Goal: Book appointment/travel/reservation

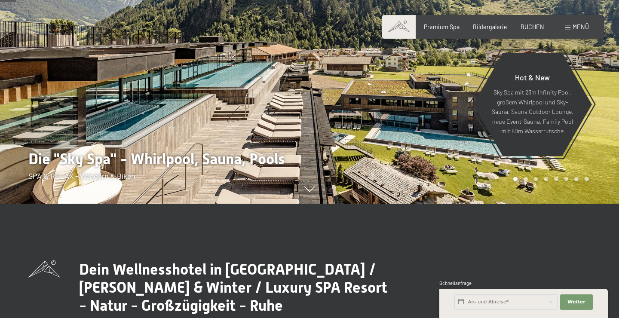
scroll to position [122, 0]
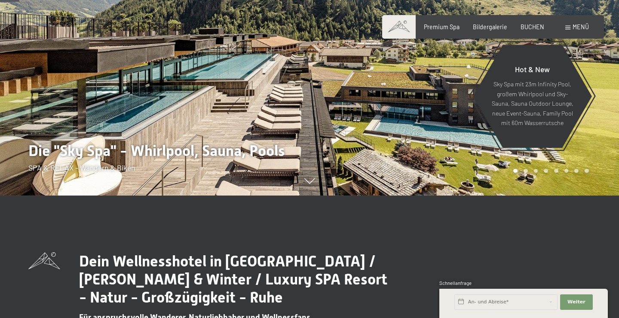
click at [309, 183] on icon at bounding box center [309, 181] width 11 height 6
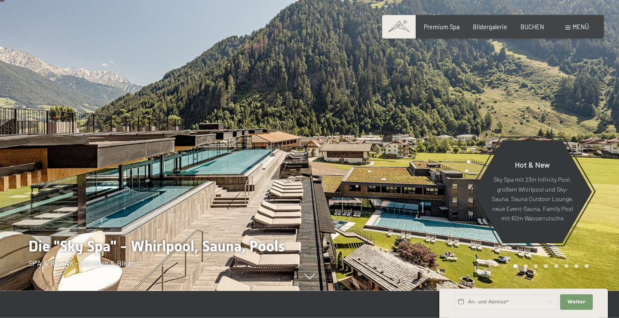
scroll to position [28, 0]
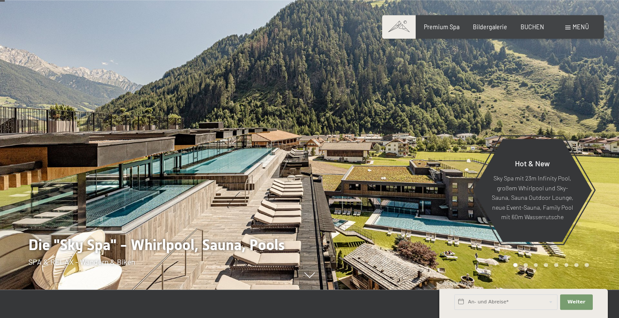
click at [429, 165] on div at bounding box center [463, 131] width 309 height 318
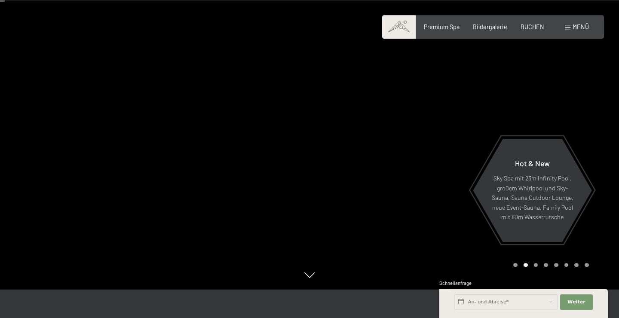
click at [494, 31] on div "Buchen Anfragen Premium Spa Bildergalerie BUCHEN Menü DE IT EN Gutschein Bilder…" at bounding box center [492, 27] width 191 height 9
click at [517, 79] on div at bounding box center [463, 131] width 309 height 318
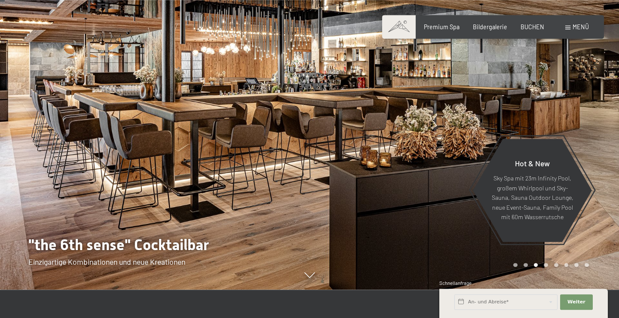
click at [528, 87] on div at bounding box center [463, 131] width 309 height 318
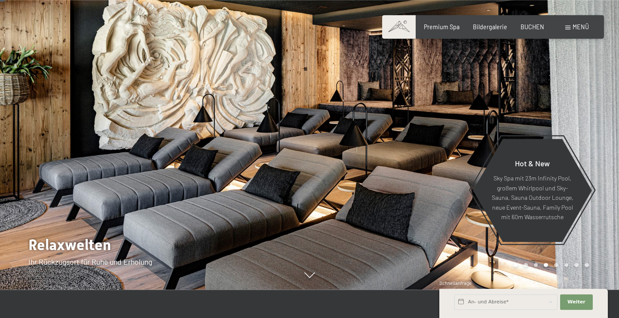
click at [528, 87] on div at bounding box center [463, 131] width 309 height 318
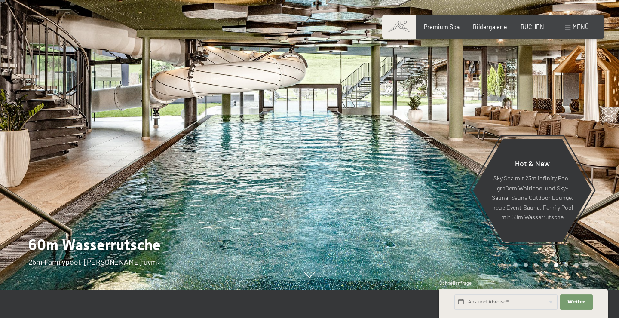
click at [528, 87] on div at bounding box center [463, 131] width 309 height 318
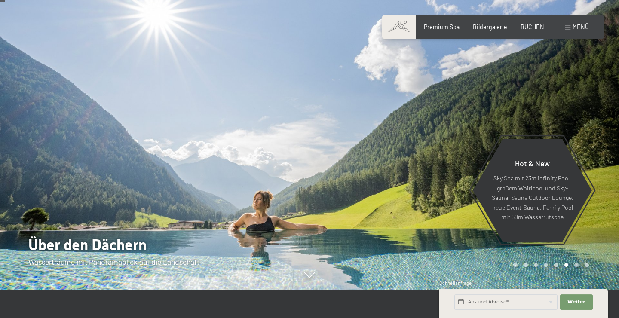
click at [523, 88] on div at bounding box center [463, 131] width 309 height 318
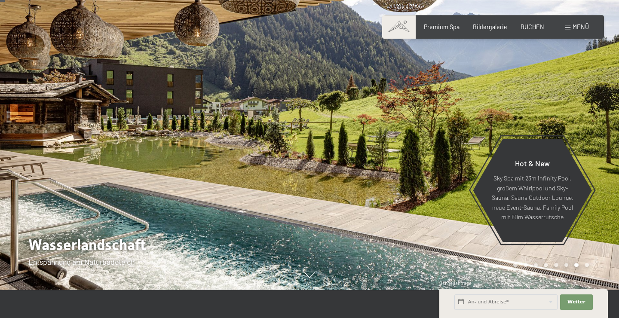
click at [492, 82] on div at bounding box center [463, 131] width 309 height 318
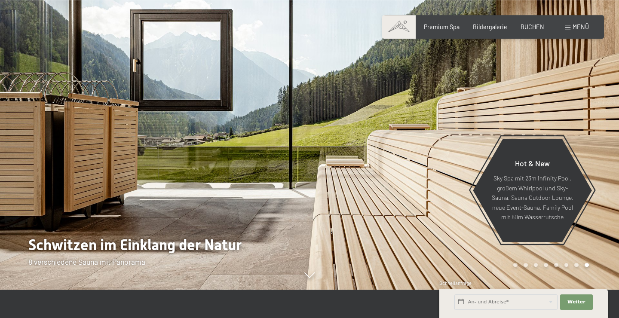
click at [492, 82] on div at bounding box center [463, 131] width 309 height 318
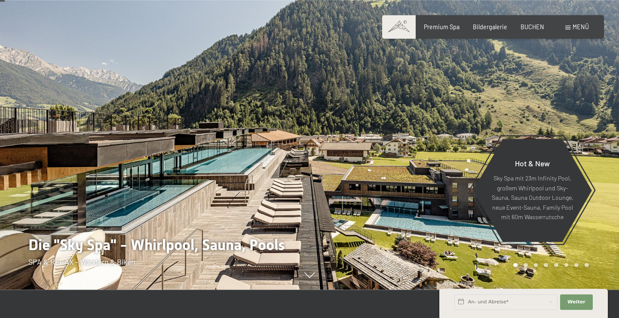
click at [492, 82] on div at bounding box center [463, 131] width 309 height 318
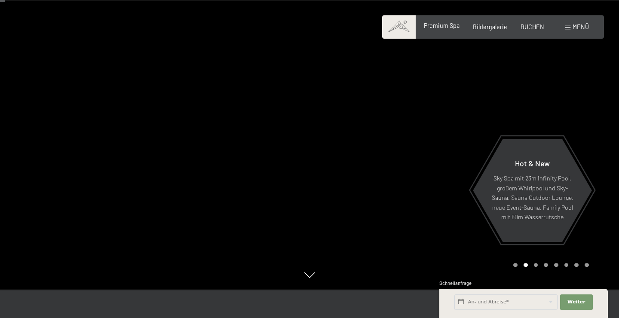
click at [443, 27] on span "Premium Spa" at bounding box center [442, 25] width 36 height 7
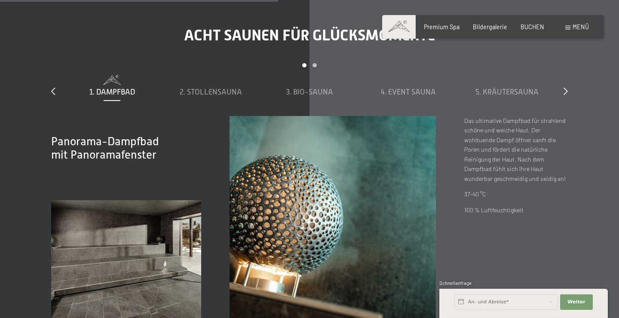
scroll to position [2400, 0]
click at [565, 87] on icon at bounding box center [565, 91] width 4 height 8
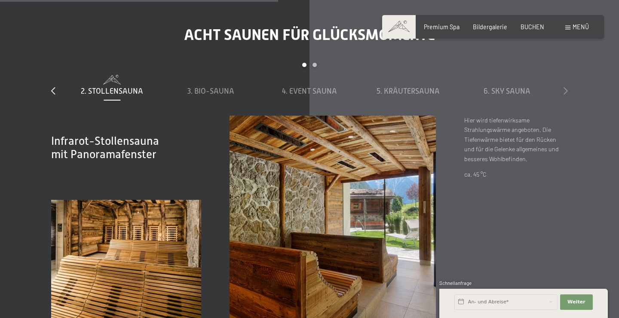
click at [565, 87] on icon at bounding box center [565, 91] width 4 height 8
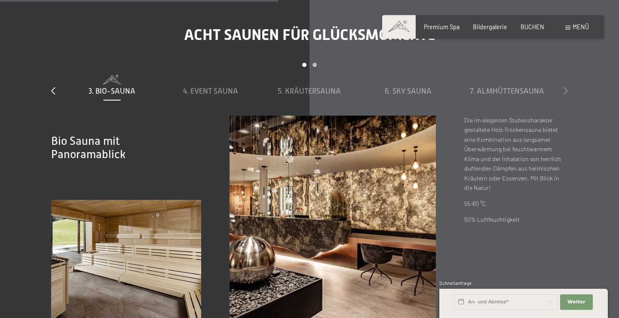
click at [565, 87] on icon at bounding box center [565, 91] width 4 height 8
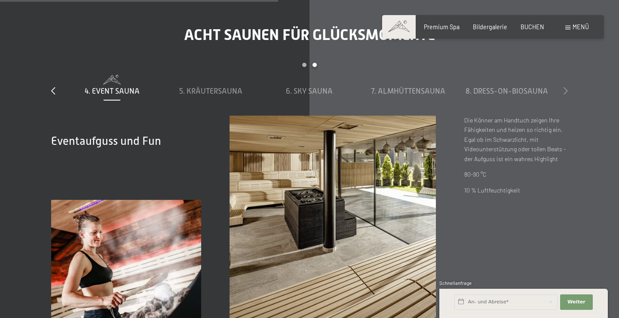
click at [565, 87] on icon at bounding box center [565, 91] width 4 height 8
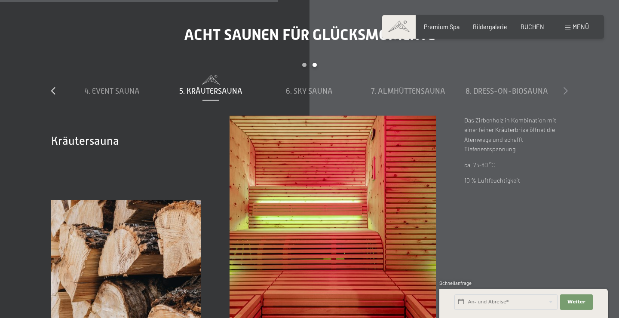
click at [565, 87] on icon at bounding box center [565, 91] width 4 height 8
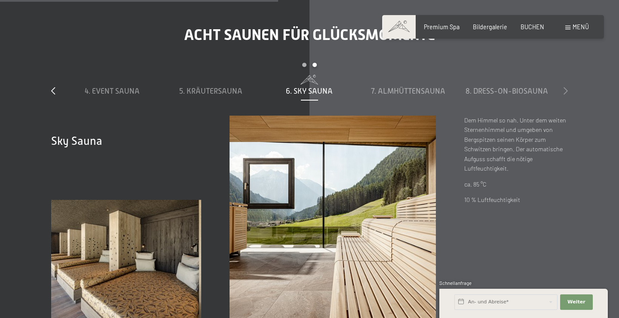
click at [565, 87] on icon at bounding box center [565, 91] width 4 height 8
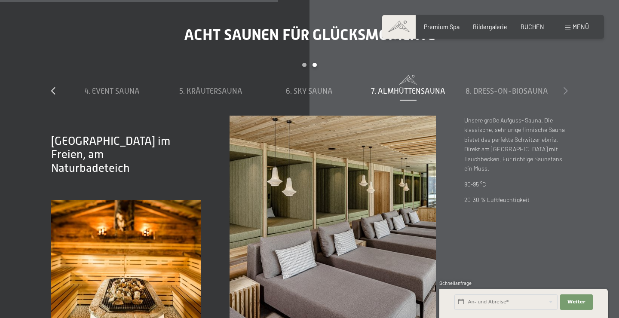
click at [565, 87] on icon at bounding box center [565, 91] width 4 height 8
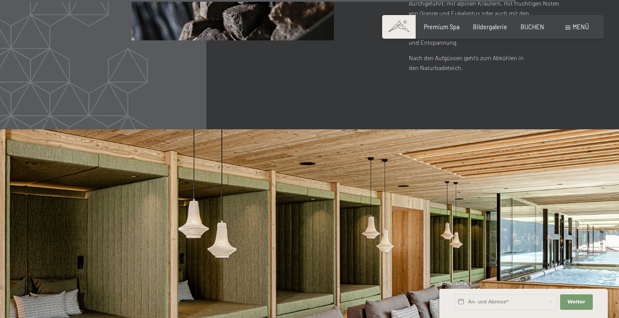
scroll to position [3817, 0]
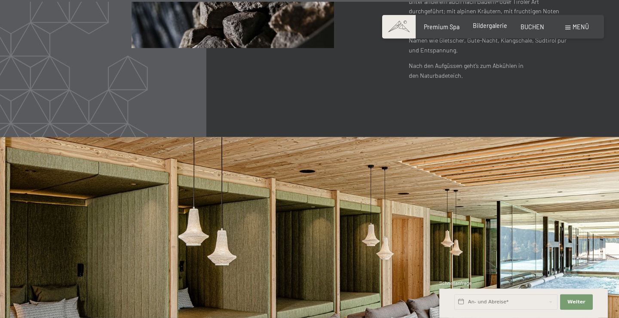
click at [489, 27] on span "Bildergalerie" at bounding box center [490, 25] width 34 height 7
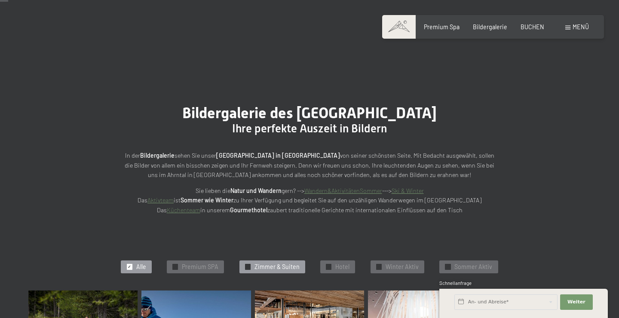
scroll to position [113, 0]
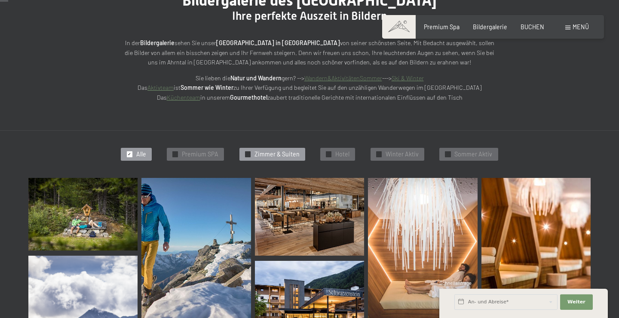
click at [268, 158] on span "Zimmer & Suiten" at bounding box center [276, 154] width 45 height 9
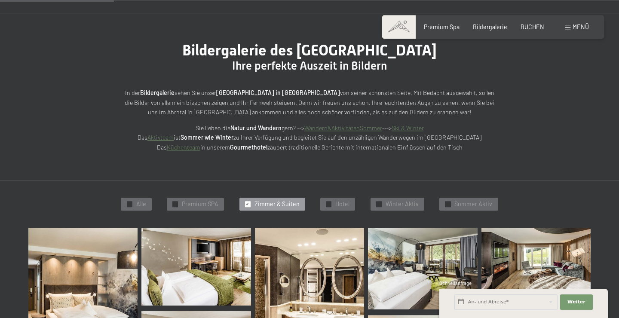
scroll to position [0, 0]
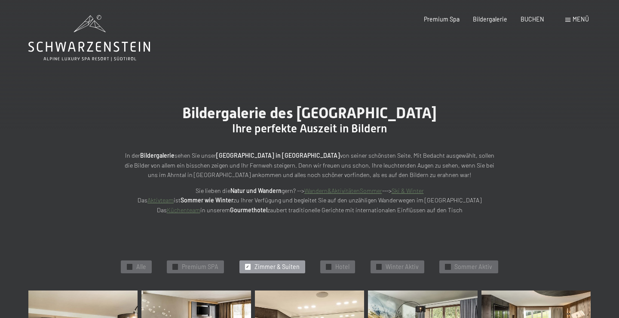
click at [575, 19] on span "Menü" at bounding box center [580, 18] width 16 height 7
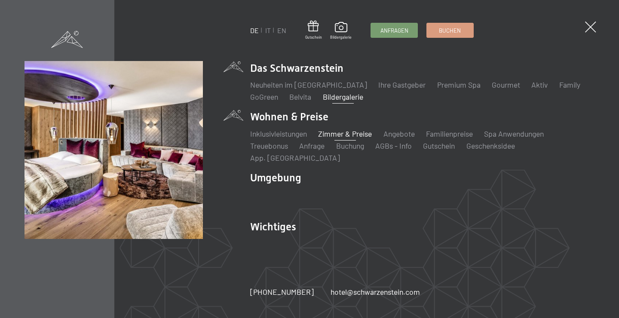
click at [346, 138] on link "Zimmer & Preise" at bounding box center [345, 133] width 54 height 9
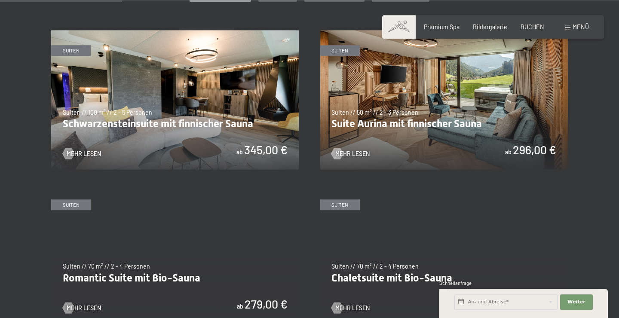
scroll to position [473, 0]
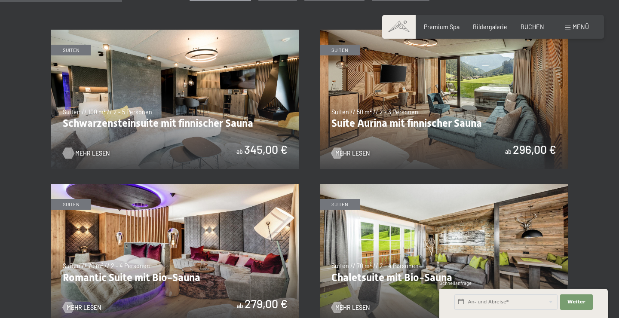
click at [87, 150] on span "Mehr Lesen" at bounding box center [92, 153] width 34 height 9
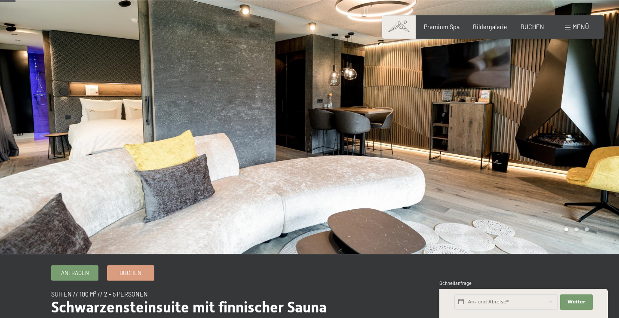
scroll to position [25, 0]
click at [564, 175] on div at bounding box center [463, 114] width 309 height 279
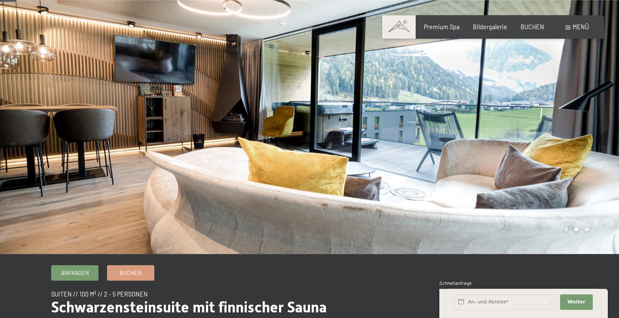
click at [564, 175] on div at bounding box center [463, 114] width 309 height 279
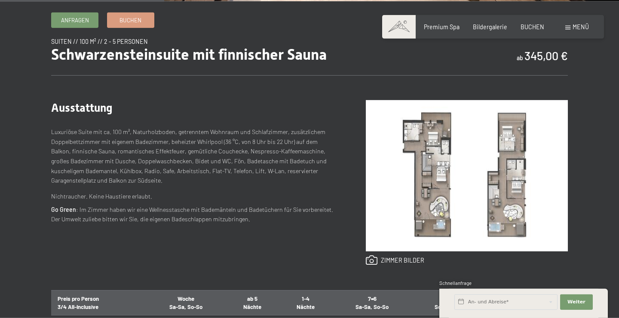
scroll to position [281, 0]
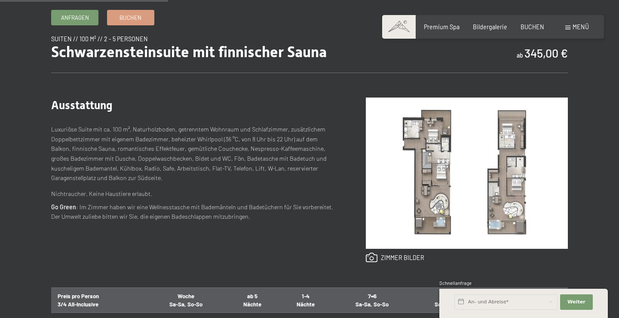
click at [432, 136] on img at bounding box center [467, 173] width 202 height 151
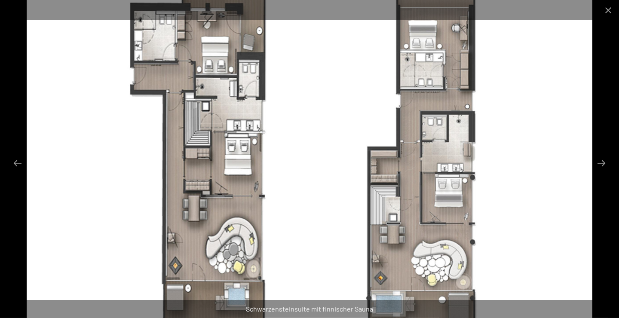
scroll to position [382, 0]
click at [614, 4] on button "Close gallery" at bounding box center [607, 10] width 21 height 20
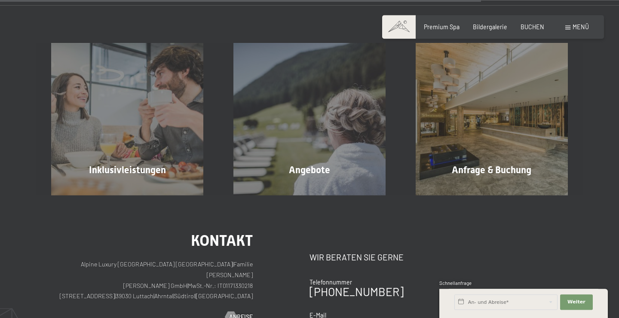
scroll to position [834, 0]
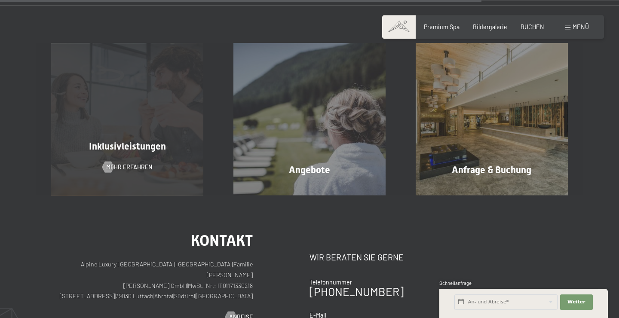
click at [140, 161] on div "Inklusivleistungen Mehr erfahren" at bounding box center [127, 119] width 182 height 152
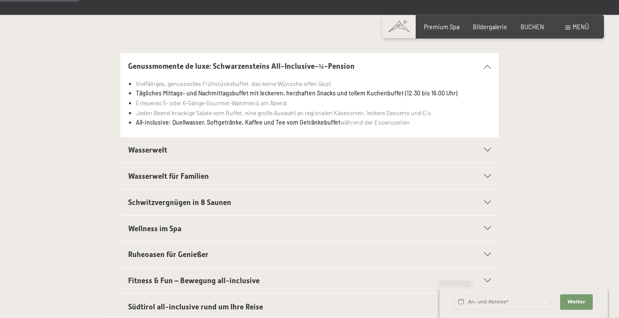
scroll to position [184, 0]
click at [321, 147] on h2 "Wasserwelt" at bounding box center [291, 149] width 327 height 11
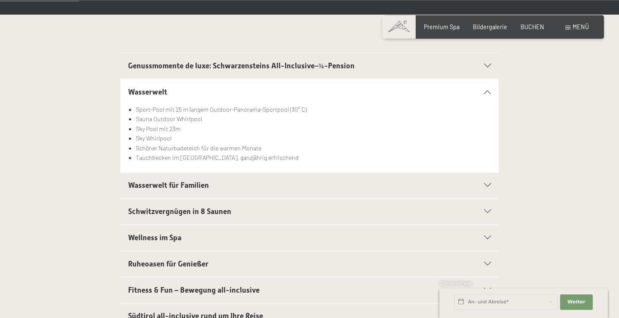
click at [309, 57] on div "Genussmomente de luxe: Schwarzensteins All-Inclusive-¾-Pension" at bounding box center [309, 66] width 363 height 26
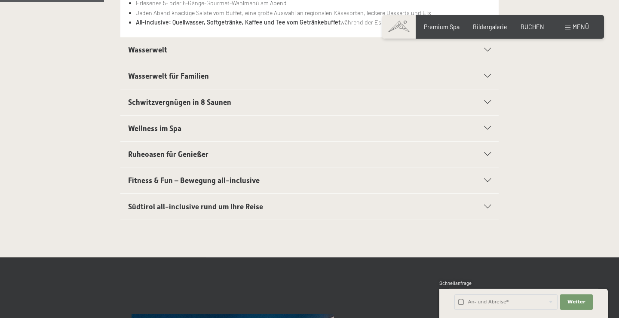
scroll to position [284, 0]
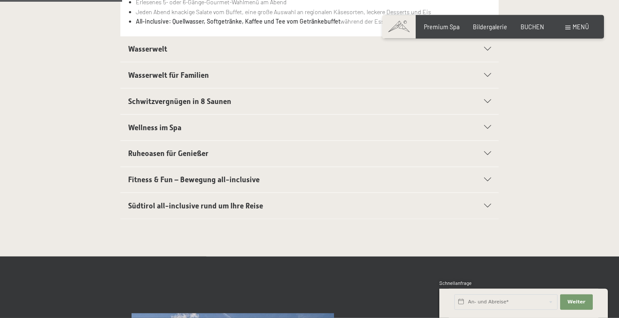
click at [234, 205] on span "Südtirol all-inclusive rund um Ihre Reise" at bounding box center [195, 206] width 135 height 9
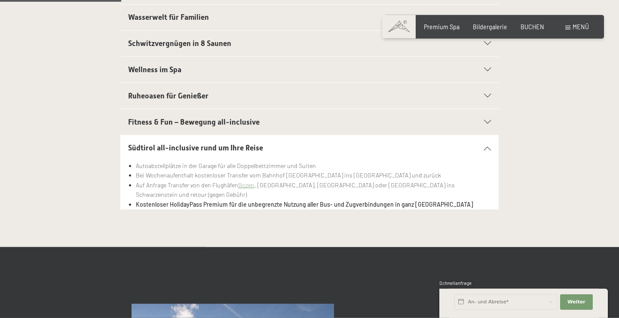
scroll to position [266, 0]
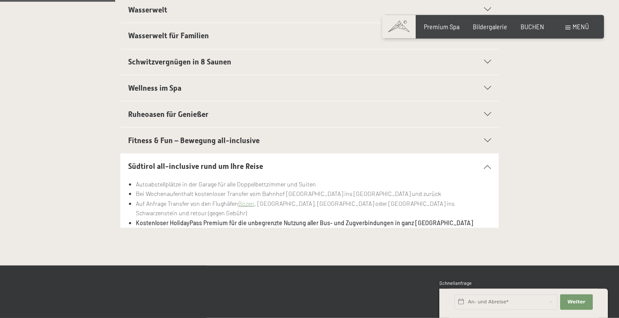
click at [199, 110] on span "Ruheoasen für Genießer" at bounding box center [168, 114] width 80 height 9
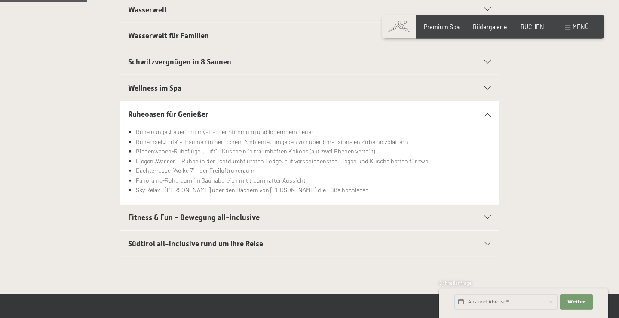
scroll to position [0, 0]
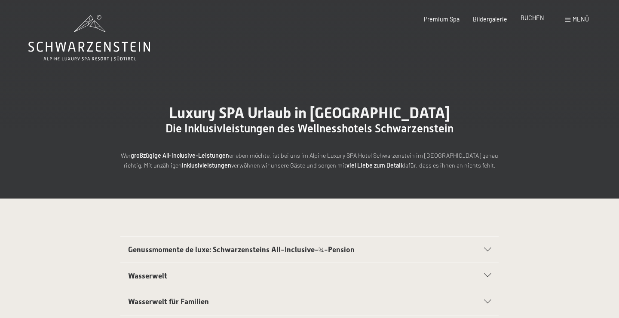
click at [532, 23] on div "Premium Spa Bildergalerie BUCHEN" at bounding box center [477, 19] width 160 height 9
click at [535, 21] on span "BUCHEN" at bounding box center [532, 17] width 24 height 7
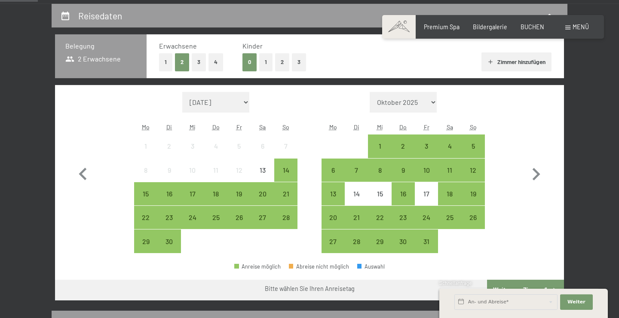
scroll to position [177, 0]
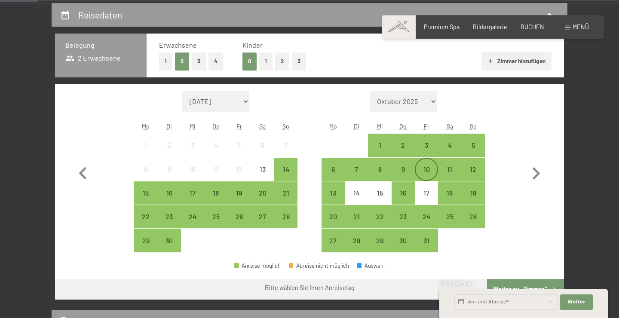
click at [428, 171] on div "10" at bounding box center [425, 176] width 21 height 21
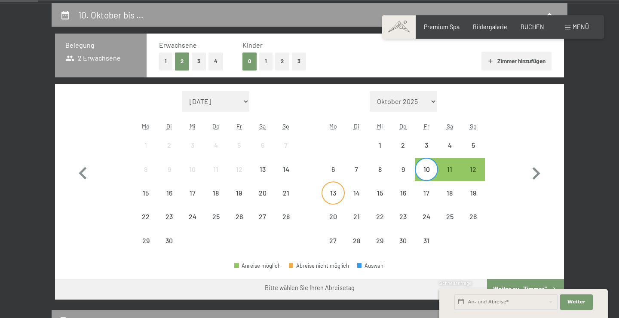
click at [330, 192] on div "13" at bounding box center [332, 199] width 21 height 21
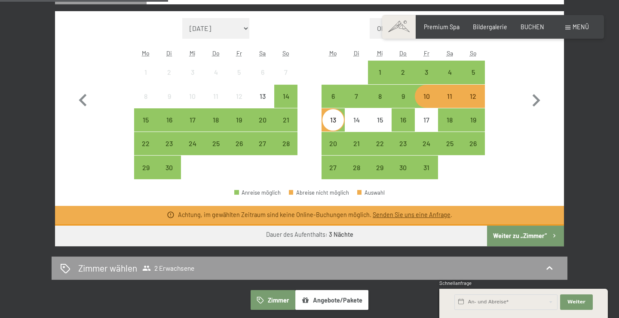
scroll to position [252, 0]
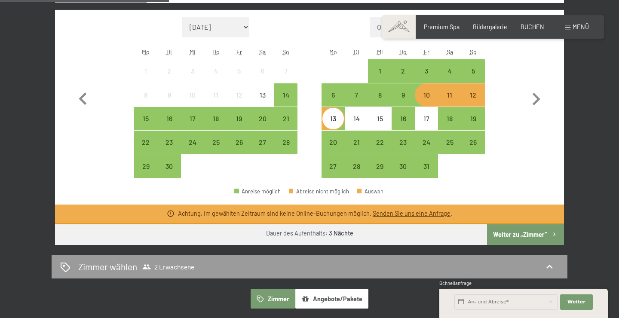
click at [517, 239] on button "Weiter zu „Zimmer“" at bounding box center [525, 234] width 77 height 21
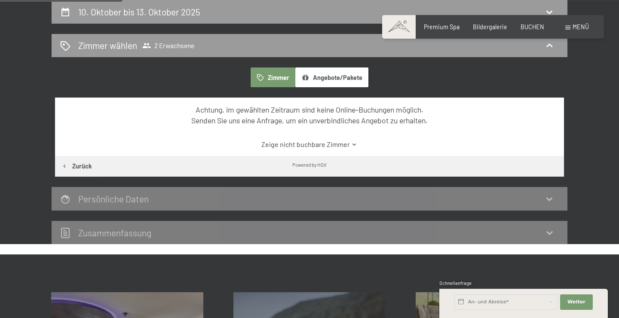
click at [360, 78] on button "Angebote/Pakete" at bounding box center [331, 77] width 73 height 20
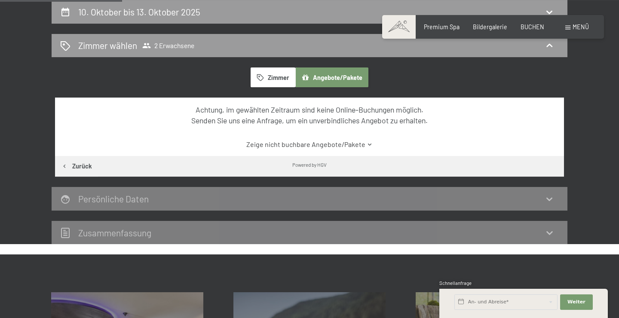
click at [270, 82] on button "Zimmer" at bounding box center [273, 77] width 45 height 20
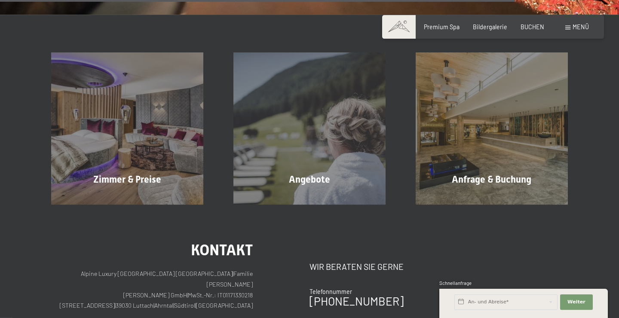
scroll to position [1230, 0]
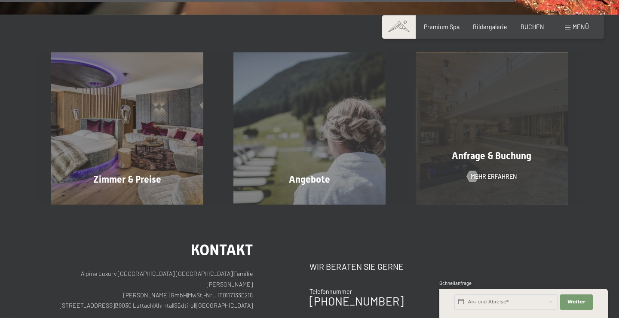
click at [476, 158] on span "Anfrage & Buchung" at bounding box center [491, 155] width 79 height 11
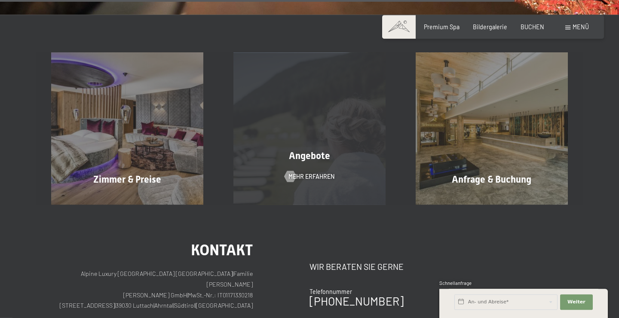
click at [305, 161] on span "Angebote" at bounding box center [309, 155] width 41 height 11
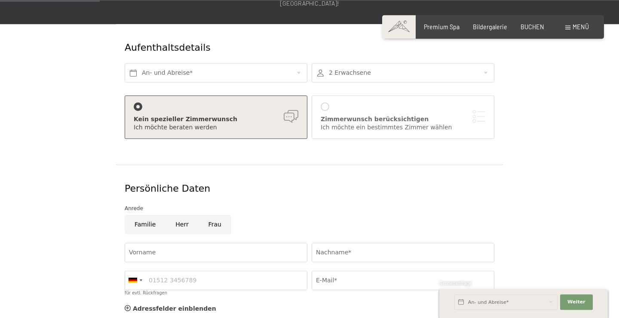
scroll to position [121, 0]
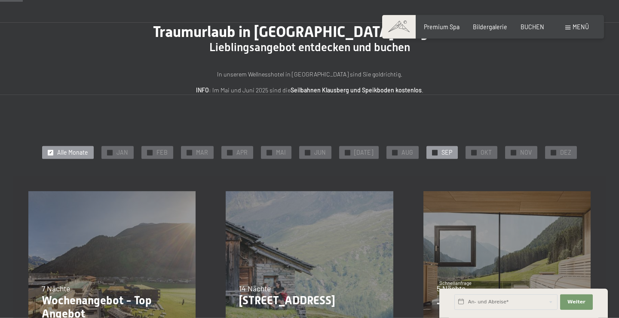
scroll to position [53, 0]
click at [471, 155] on div at bounding box center [474, 153] width 6 height 6
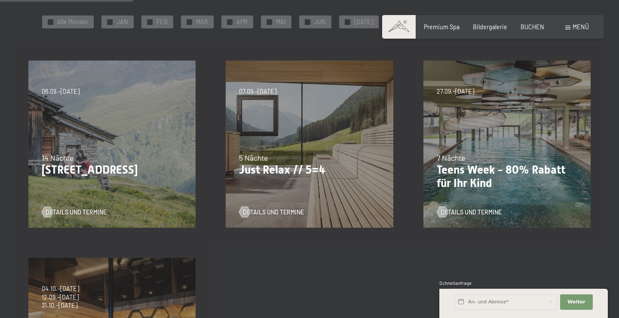
scroll to position [183, 0]
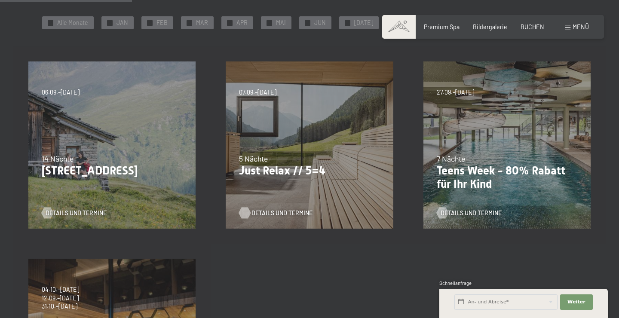
click at [287, 214] on span "Details und Termine" at bounding box center [281, 213] width 61 height 9
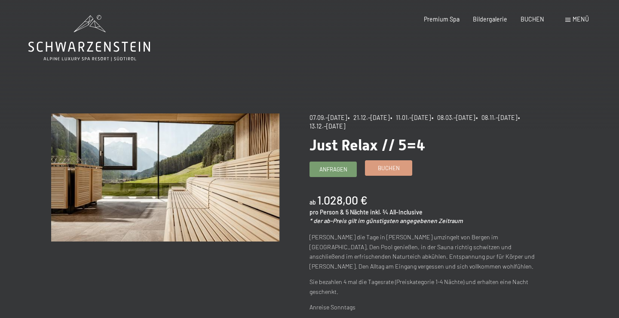
click at [393, 172] on span "Buchen" at bounding box center [389, 168] width 22 height 8
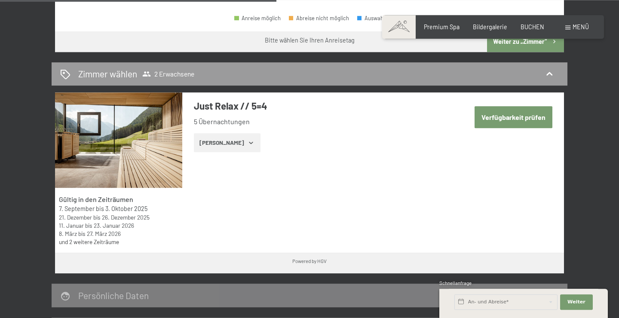
scroll to position [441, 0]
click at [221, 142] on button "[PERSON_NAME]" at bounding box center [227, 142] width 67 height 19
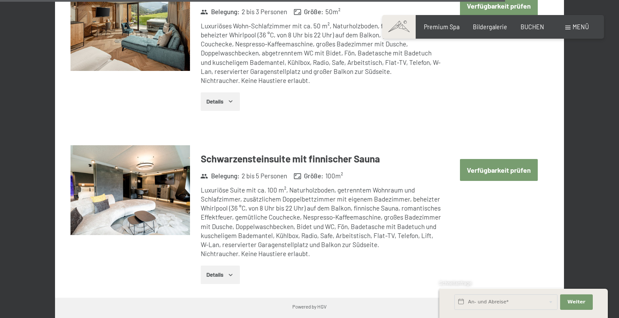
scroll to position [2572, 0]
click at [579, 24] on span "Menü" at bounding box center [580, 26] width 16 height 7
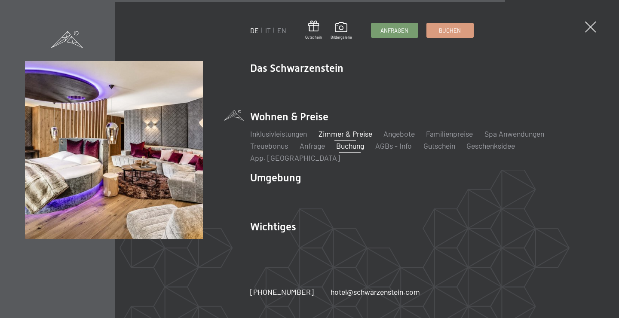
click at [354, 138] on link "Zimmer & Preise" at bounding box center [345, 133] width 54 height 9
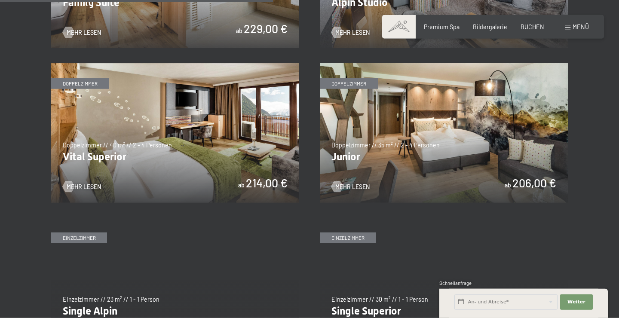
scroll to position [1051, 0]
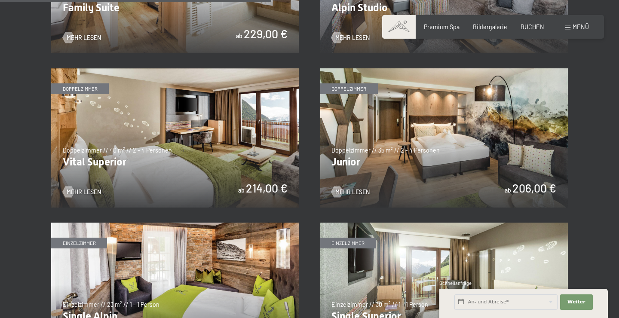
click at [82, 195] on span "Mehr Lesen" at bounding box center [92, 192] width 34 height 9
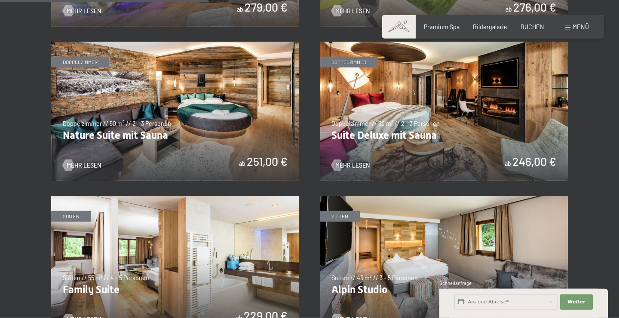
scroll to position [738, 0]
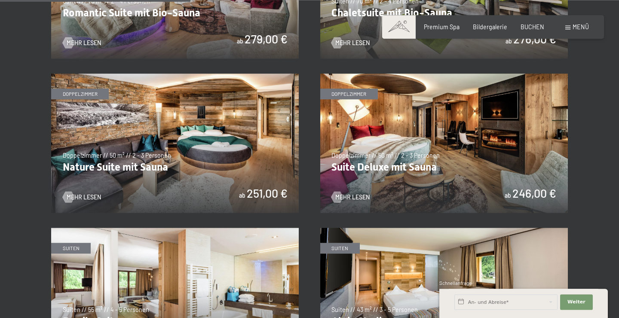
click at [193, 124] on img at bounding box center [174, 142] width 247 height 139
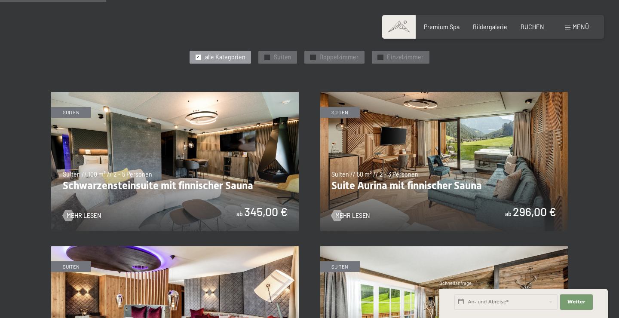
scroll to position [400, 0]
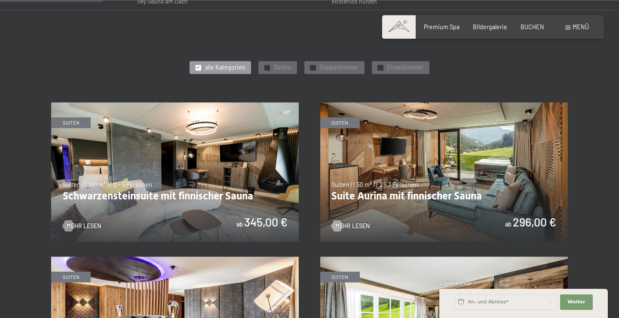
click at [425, 168] on img at bounding box center [443, 171] width 247 height 139
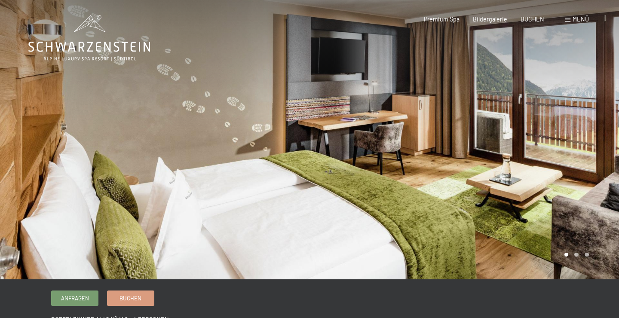
click at [532, 122] on div at bounding box center [463, 139] width 309 height 279
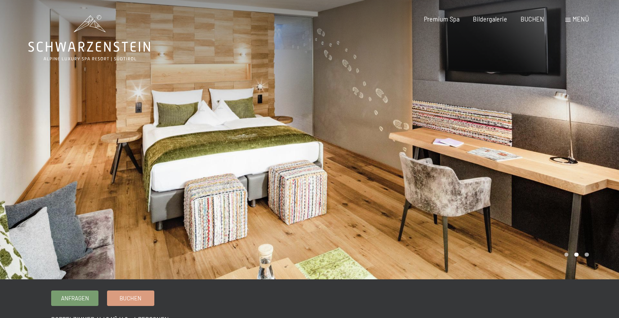
click at [532, 122] on div at bounding box center [463, 139] width 309 height 279
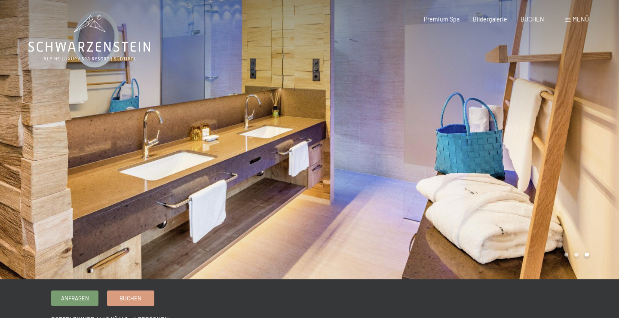
click at [532, 122] on div at bounding box center [463, 139] width 309 height 279
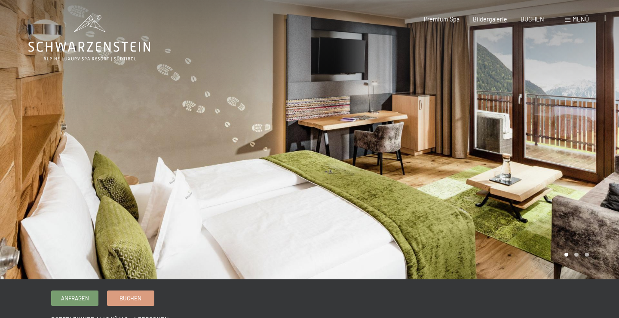
click at [532, 122] on div at bounding box center [463, 139] width 309 height 279
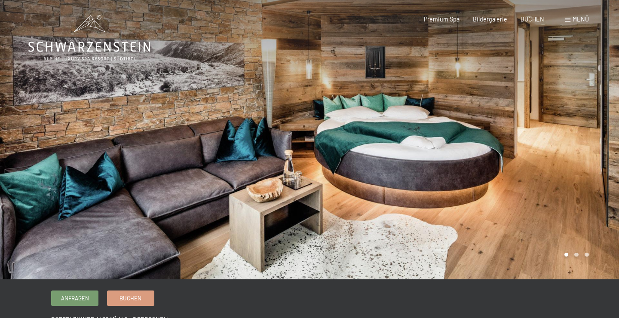
click at [578, 103] on div at bounding box center [463, 139] width 309 height 279
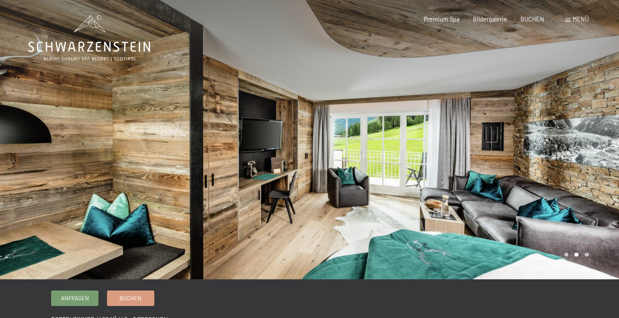
click at [578, 103] on div at bounding box center [463, 139] width 309 height 279
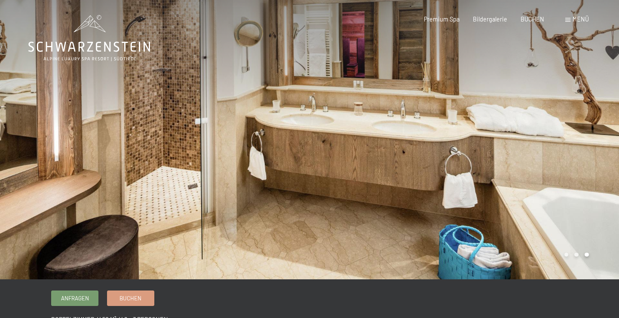
click at [578, 103] on div at bounding box center [463, 139] width 309 height 279
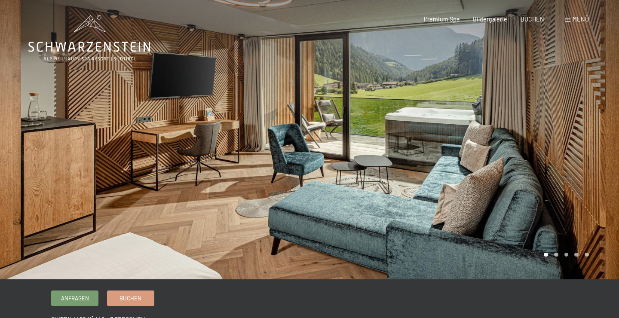
click at [552, 143] on div at bounding box center [463, 139] width 309 height 279
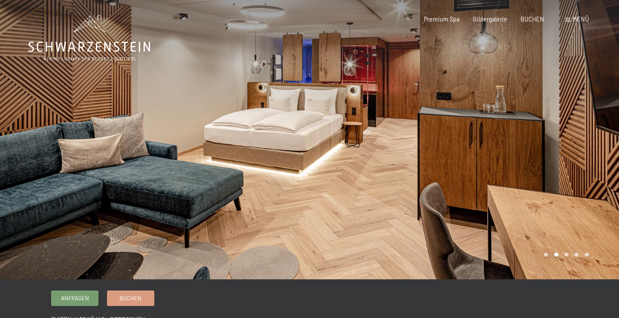
click at [552, 143] on div at bounding box center [463, 139] width 309 height 279
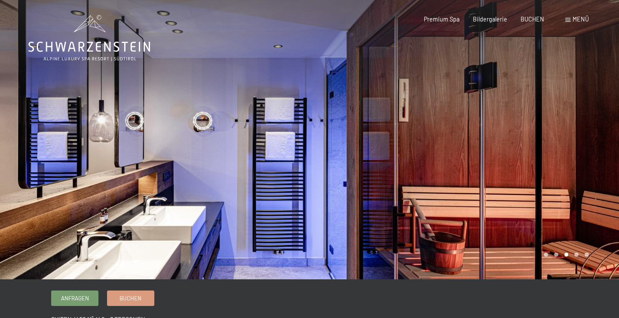
click at [552, 143] on div at bounding box center [463, 139] width 309 height 279
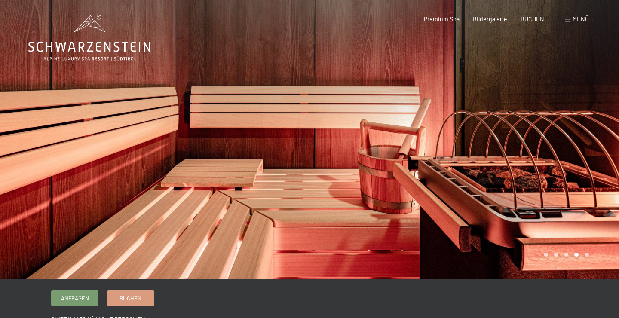
click at [552, 143] on div at bounding box center [463, 139] width 309 height 279
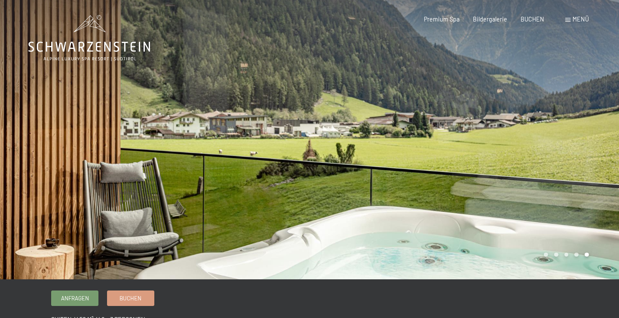
click at [552, 143] on div at bounding box center [463, 139] width 309 height 279
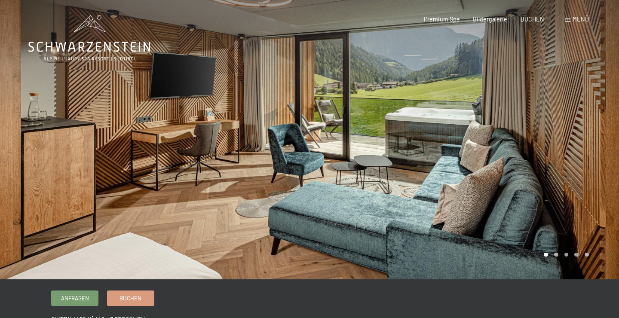
click at [552, 143] on div at bounding box center [463, 139] width 309 height 279
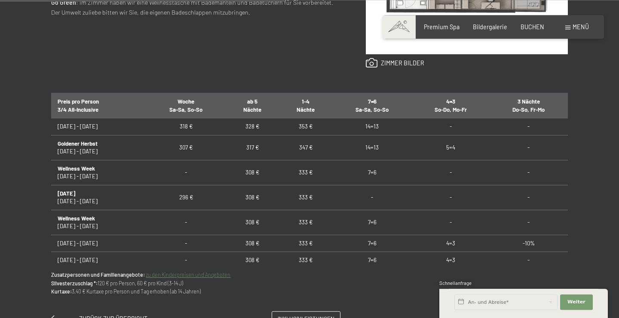
click at [297, 172] on td "333 €" at bounding box center [305, 172] width 53 height 25
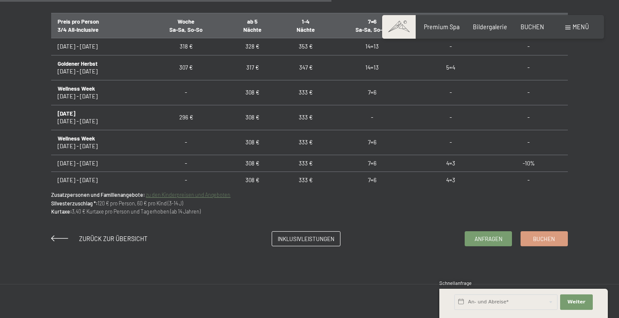
scroll to position [555, 0]
click at [559, 235] on link "Buchen" at bounding box center [544, 237] width 46 height 14
click at [490, 240] on span "Anfragen" at bounding box center [488, 238] width 28 height 8
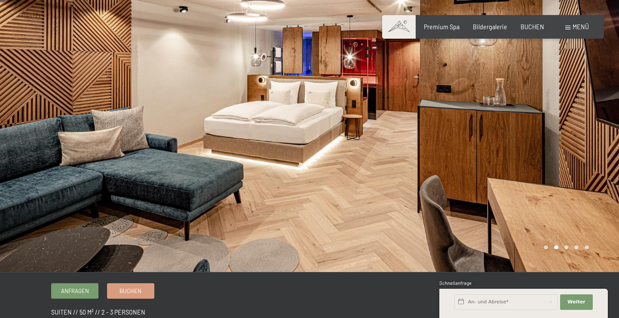
scroll to position [0, 0]
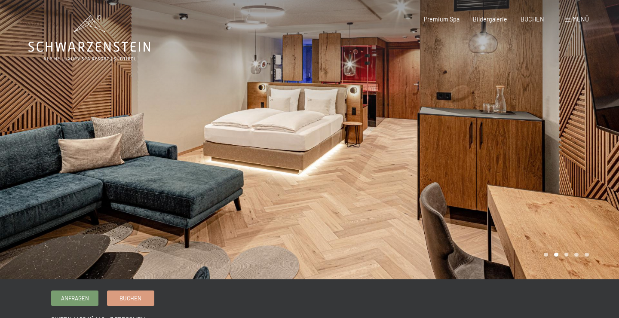
click at [571, 15] on div "Menü" at bounding box center [577, 19] width 24 height 9
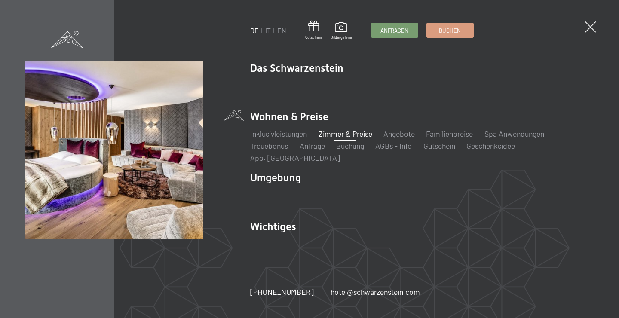
click at [348, 138] on link "Zimmer & Preise" at bounding box center [345, 133] width 54 height 9
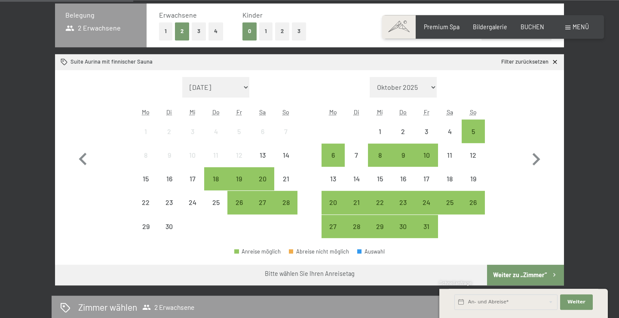
scroll to position [208, 0]
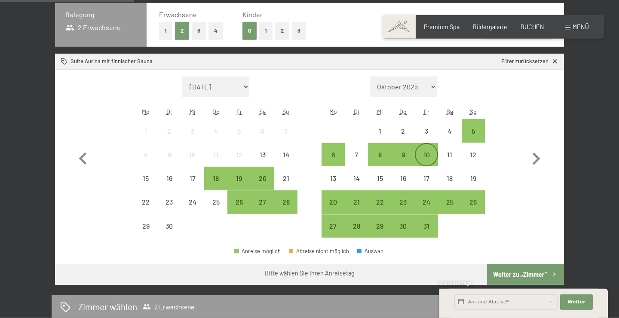
click at [429, 154] on div "10" at bounding box center [425, 161] width 21 height 21
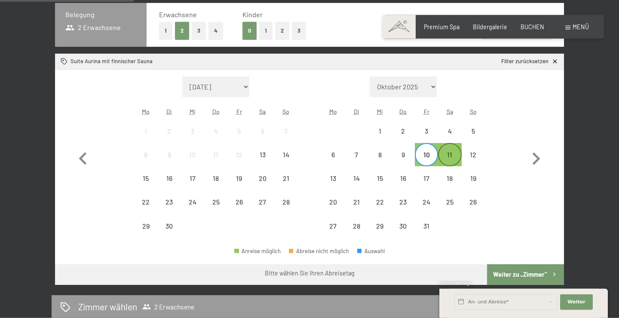
click at [456, 155] on div "11" at bounding box center [449, 161] width 21 height 21
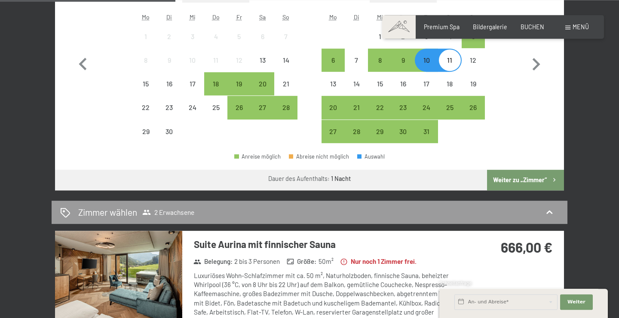
scroll to position [304, 0]
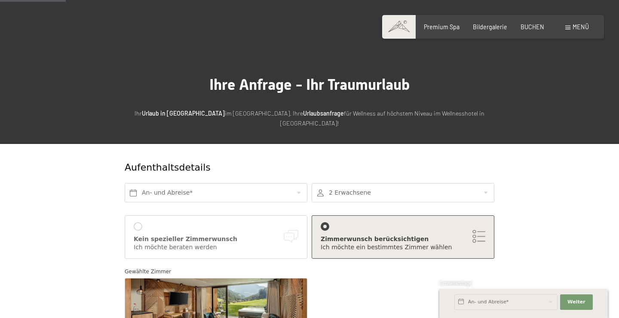
scroll to position [97, 0]
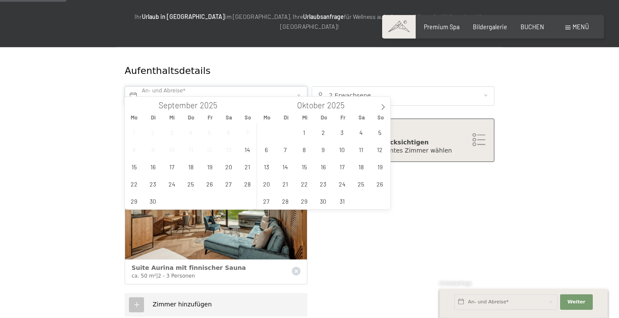
click at [216, 88] on input "text" at bounding box center [216, 95] width 183 height 19
click at [343, 150] on span "10" at bounding box center [341, 149] width 17 height 17
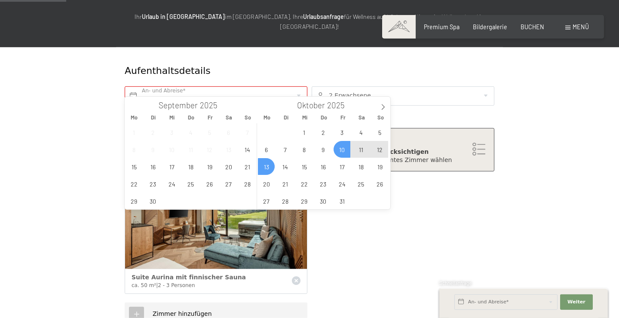
click at [265, 168] on span "13" at bounding box center [266, 166] width 17 height 17
type input "Fr. 10.10.2025 - Mo. 13.10.2025"
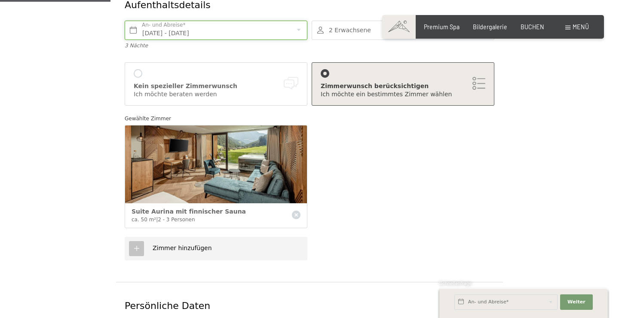
scroll to position [163, 0]
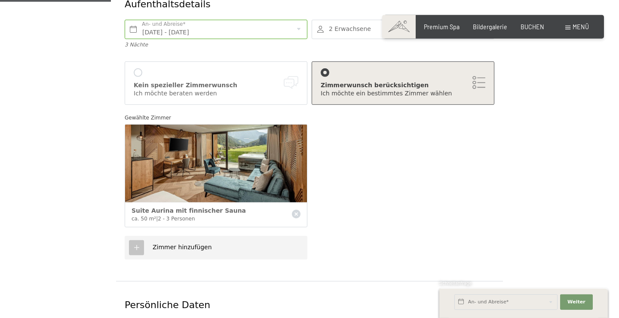
click at [147, 243] on div "Zimmer hinzufügen" at bounding box center [178, 247] width 68 height 9
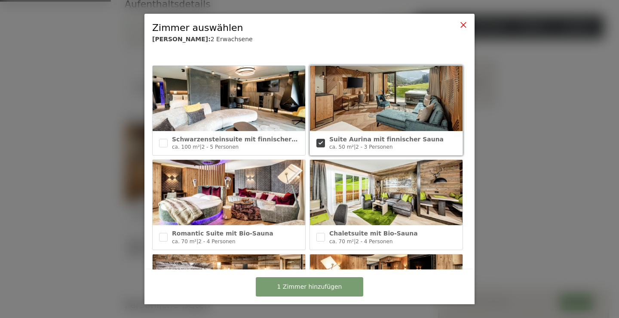
click at [464, 22] on icon at bounding box center [463, 24] width 7 height 7
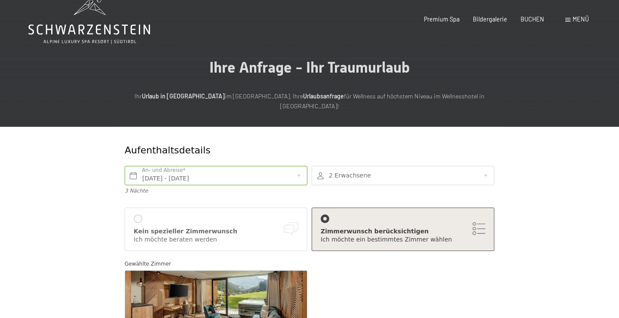
scroll to position [0, 0]
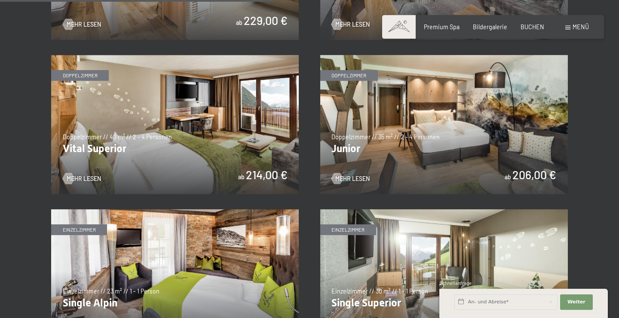
scroll to position [1061, 0]
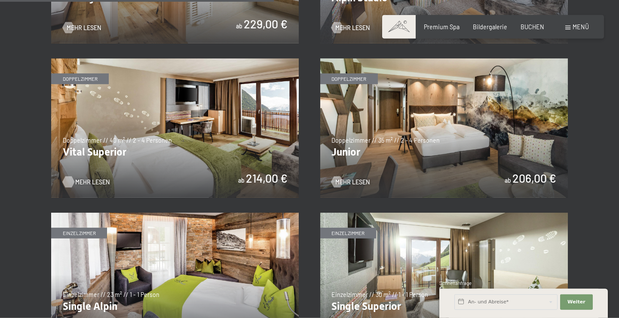
click at [83, 182] on span "Mehr Lesen" at bounding box center [92, 182] width 34 height 9
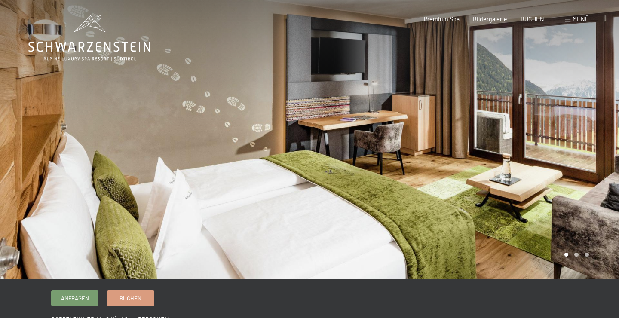
click at [507, 163] on div at bounding box center [463, 139] width 309 height 279
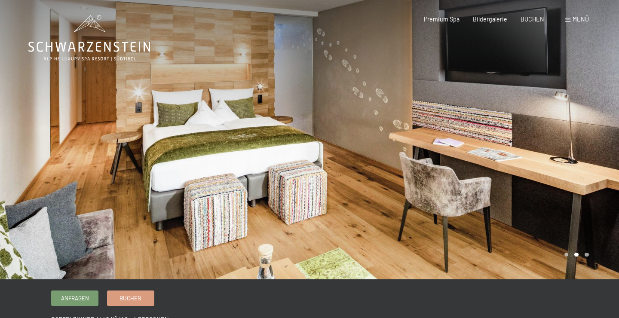
click at [507, 163] on div at bounding box center [463, 139] width 309 height 279
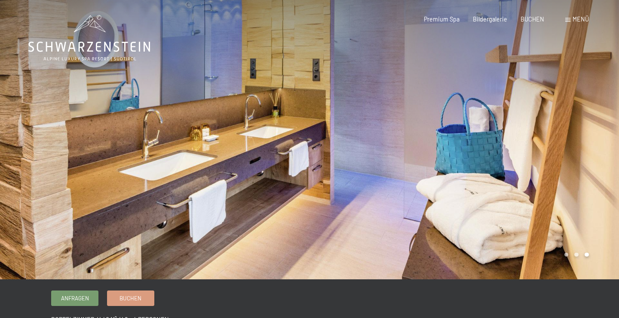
click at [507, 163] on div at bounding box center [463, 139] width 309 height 279
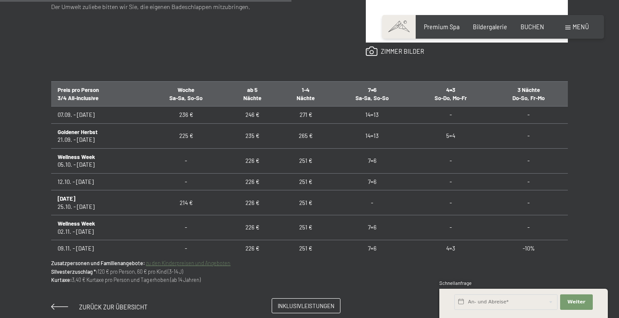
click at [299, 299] on link "Inklusivleistungen" at bounding box center [306, 306] width 68 height 14
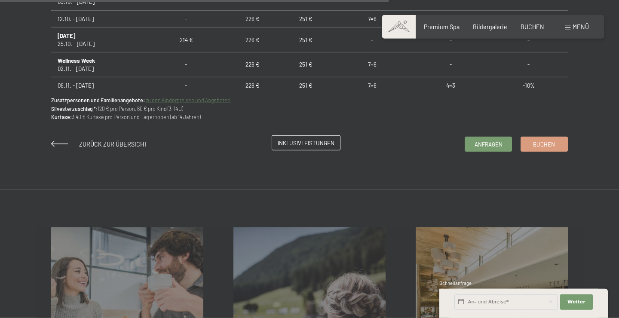
scroll to position [650, 0]
click at [549, 149] on link "Buchen" at bounding box center [544, 142] width 46 height 14
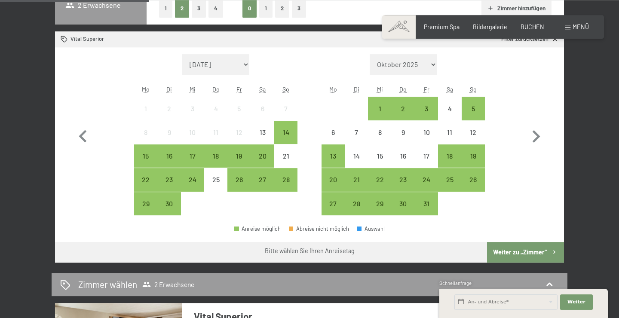
scroll to position [231, 0]
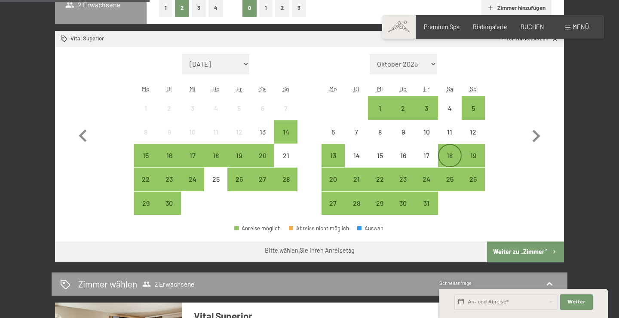
click at [457, 155] on div "18" at bounding box center [449, 162] width 21 height 21
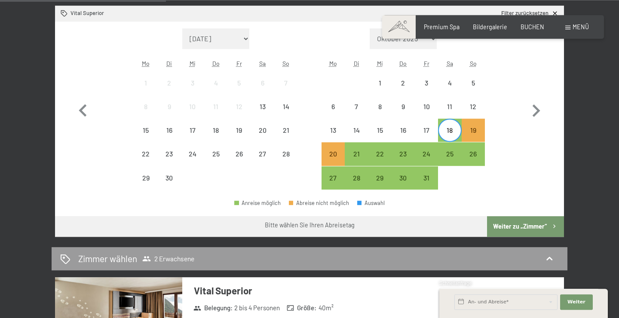
scroll to position [258, 0]
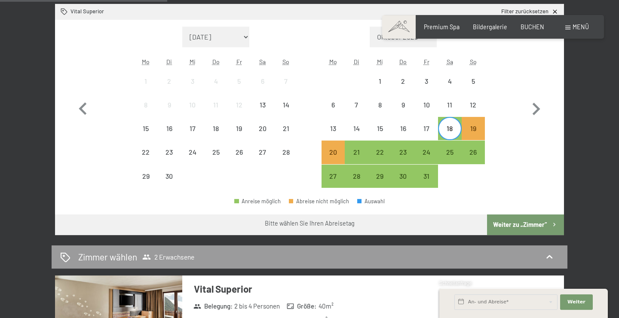
click at [533, 220] on button "Weiter zu „Zimmer“" at bounding box center [525, 224] width 77 height 21
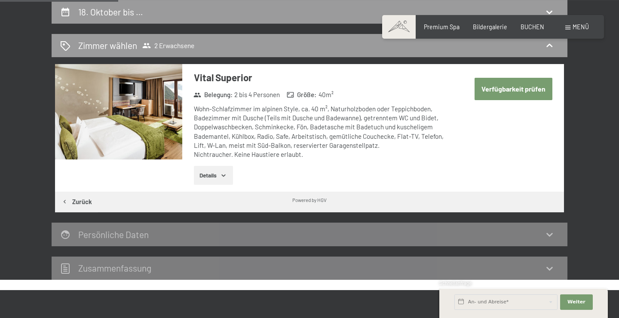
click at [214, 170] on button "Details" at bounding box center [213, 175] width 39 height 19
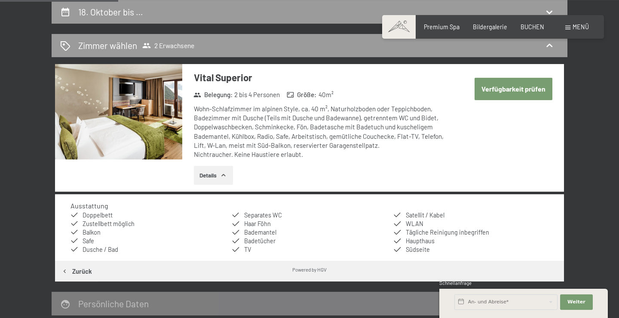
click at [214, 170] on button "Details" at bounding box center [213, 175] width 39 height 19
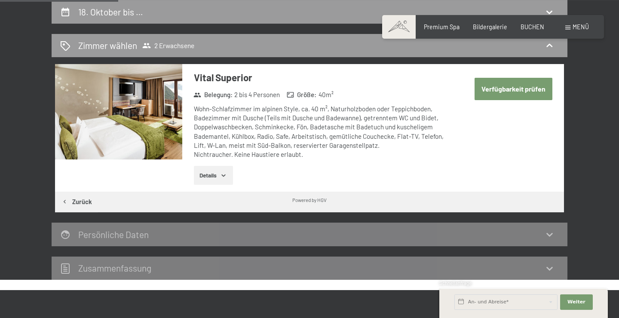
click at [510, 85] on button "Verfügbarkeit prüfen" at bounding box center [513, 89] width 78 height 22
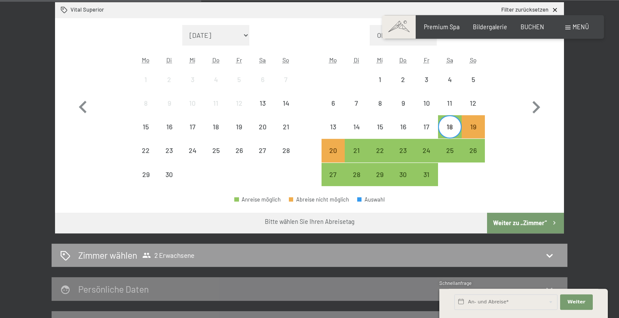
scroll to position [260, 0]
click at [335, 124] on div "13" at bounding box center [332, 133] width 21 height 21
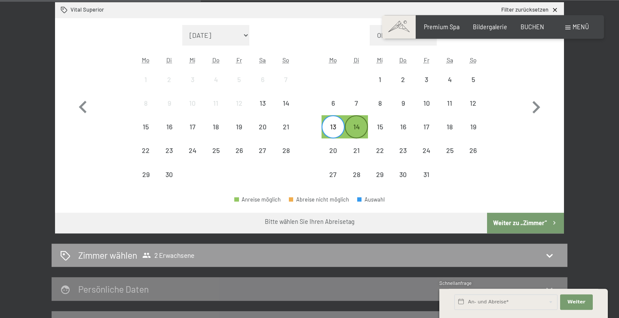
click at [355, 125] on div "14" at bounding box center [355, 133] width 21 height 21
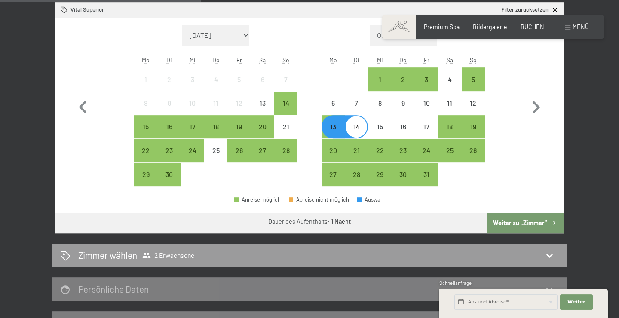
click at [409, 309] on div "[DATE] bis [DATE] Belegung 2 Erwachsene Erwachsene 1 2 3 4 Kinder 0 1 2 3 Zimme…" at bounding box center [310, 128] width 516 height 414
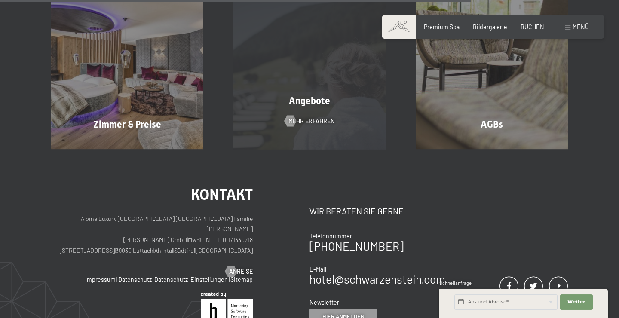
scroll to position [646, 0]
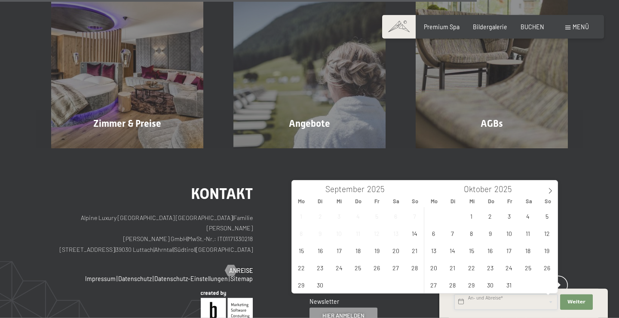
click at [490, 299] on input "text" at bounding box center [505, 301] width 103 height 15
click at [509, 229] on span "10" at bounding box center [509, 233] width 17 height 17
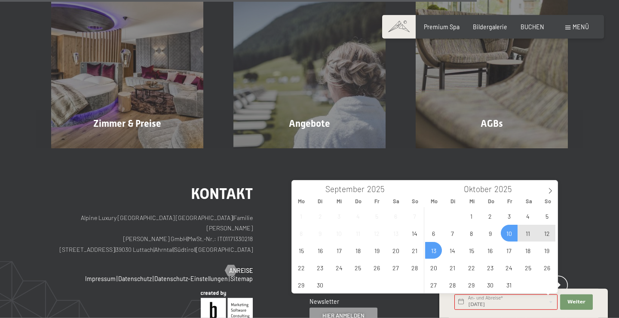
click at [434, 253] on span "13" at bounding box center [433, 250] width 17 height 17
type input "Fr. 10.10.2025 - Mo. 13.10.2025"
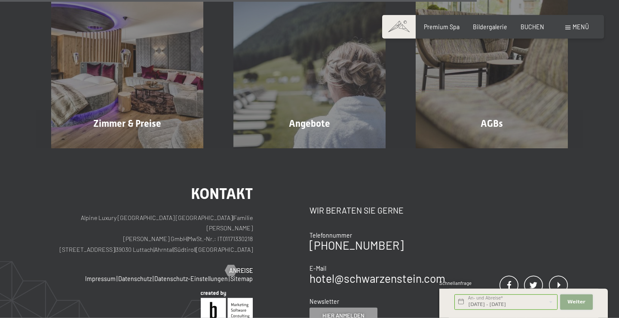
click at [583, 295] on button "Weiter Adressfelder ausblenden" at bounding box center [576, 301] width 33 height 15
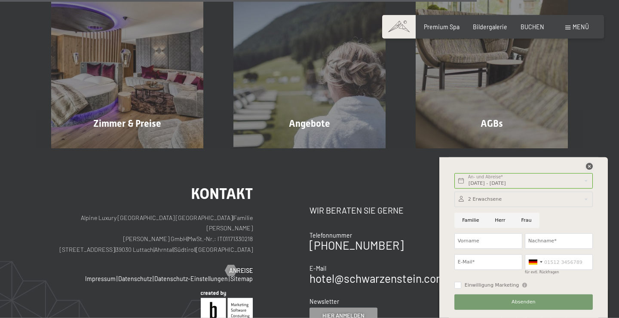
click at [590, 169] on icon at bounding box center [589, 166] width 7 height 7
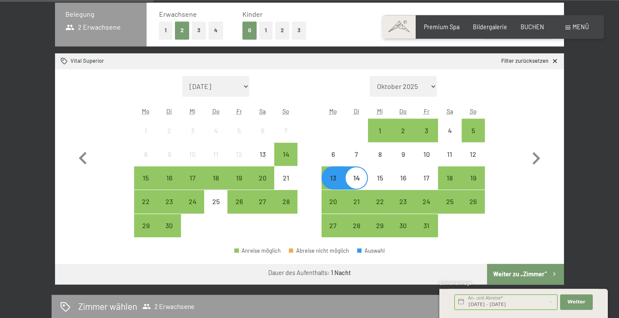
scroll to position [208, 0]
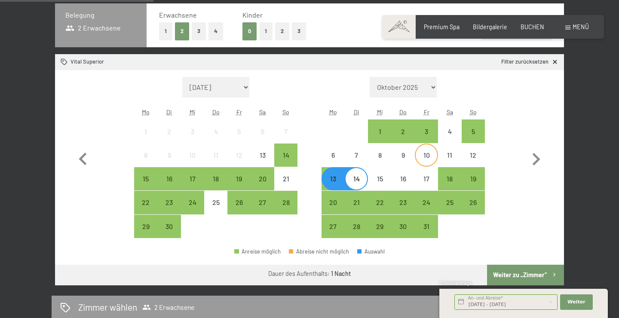
click at [420, 154] on div "10" at bounding box center [425, 162] width 21 height 21
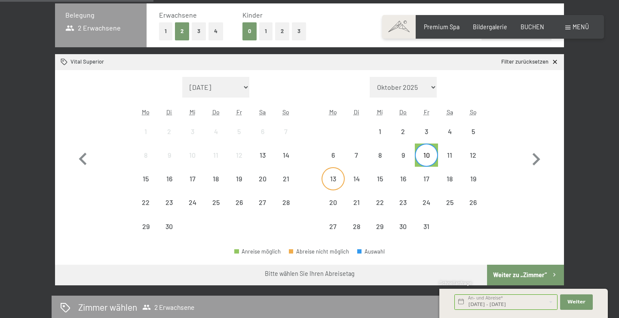
click at [339, 180] on div "13" at bounding box center [332, 185] width 21 height 21
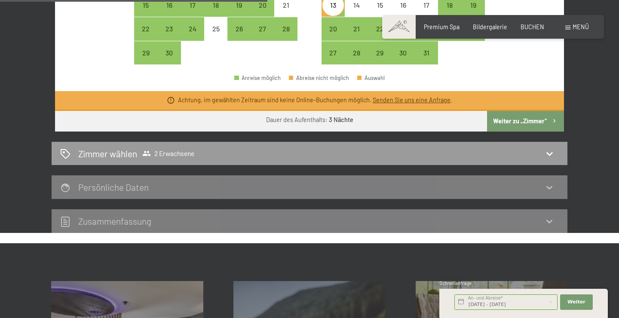
scroll to position [381, 0]
click at [405, 103] on link "Senden Sie uns eine Anfrage" at bounding box center [412, 99] width 78 height 7
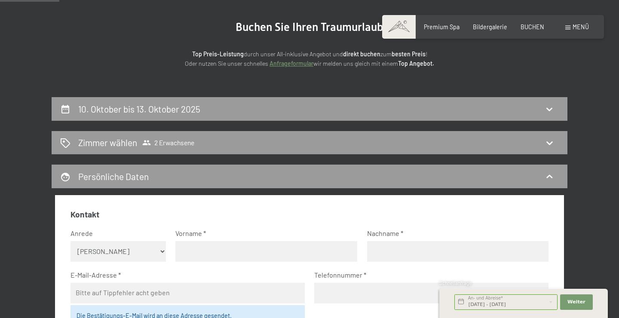
scroll to position [83, 0]
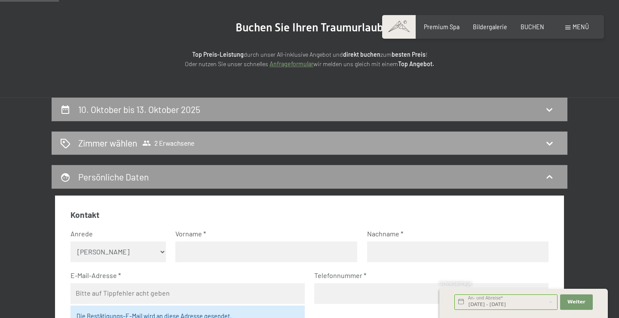
click at [113, 148] on h2 "Zimmer wählen" at bounding box center [107, 143] width 59 height 12
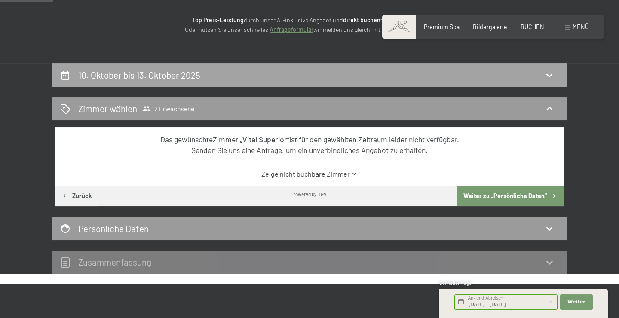
scroll to position [0, 0]
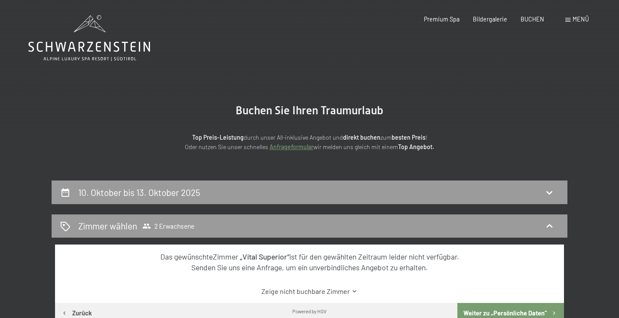
click at [539, 22] on div "BUCHEN" at bounding box center [532, 19] width 24 height 9
click at [530, 21] on span "BUCHEN" at bounding box center [532, 17] width 24 height 7
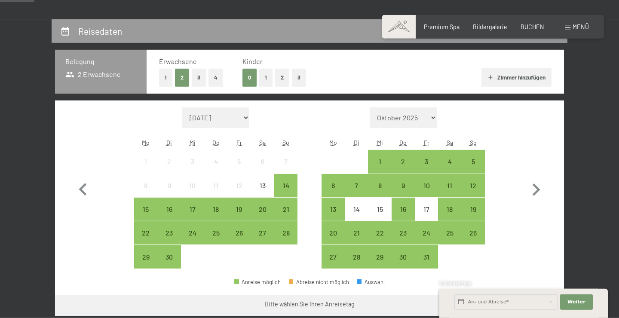
scroll to position [159, 0]
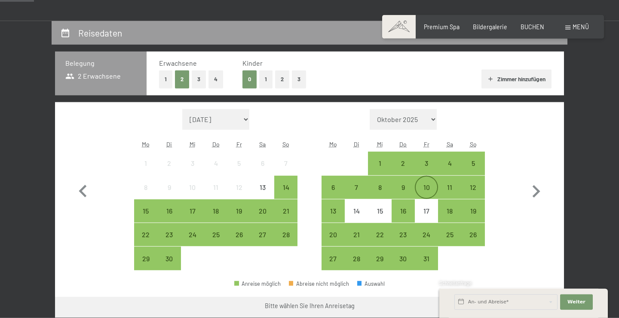
click at [421, 191] on div "10" at bounding box center [425, 194] width 21 height 21
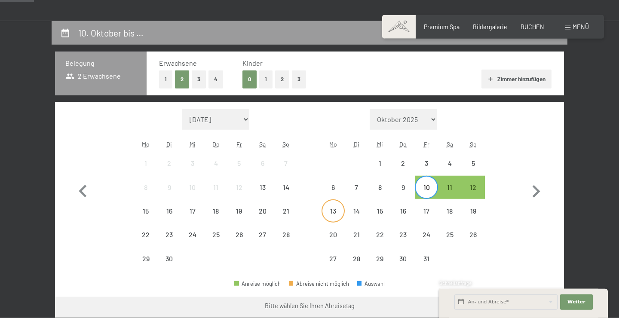
click at [338, 209] on div "13" at bounding box center [332, 218] width 21 height 21
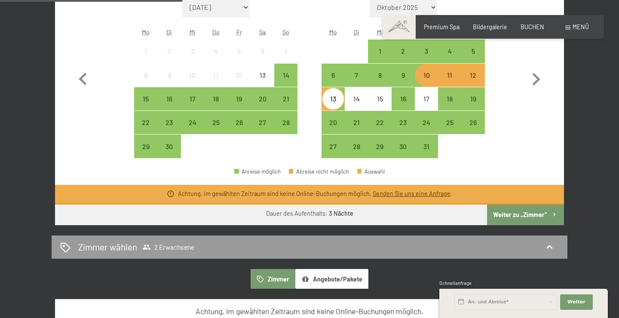
scroll to position [272, 0]
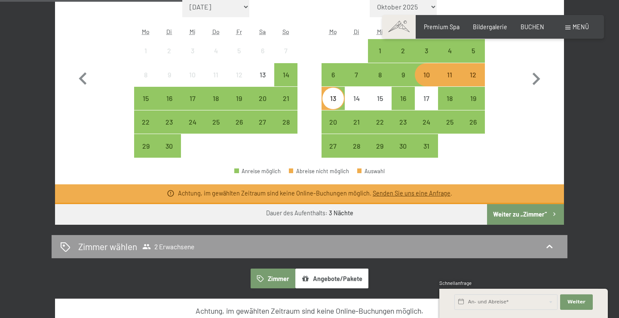
click at [397, 189] on div "Achtung, im gewählten Zeitraum sind keine Online-Buchungen möglich. Senden Sie …" at bounding box center [315, 193] width 274 height 9
click at [397, 194] on link "Senden Sie uns eine Anfrage" at bounding box center [412, 192] width 78 height 7
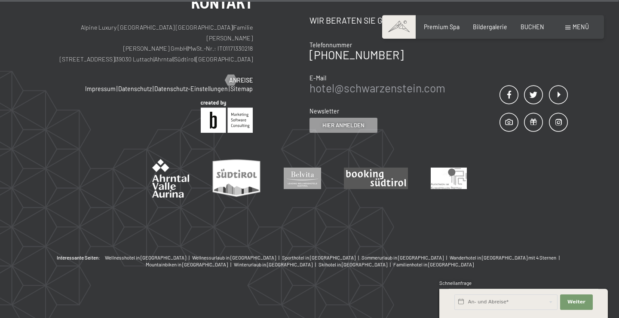
scroll to position [876, 0]
